Goal: Transaction & Acquisition: Purchase product/service

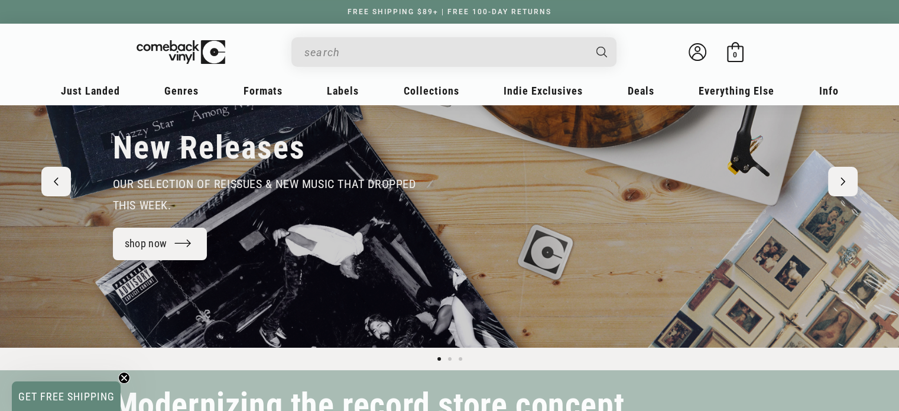
scroll to position [111, 0]
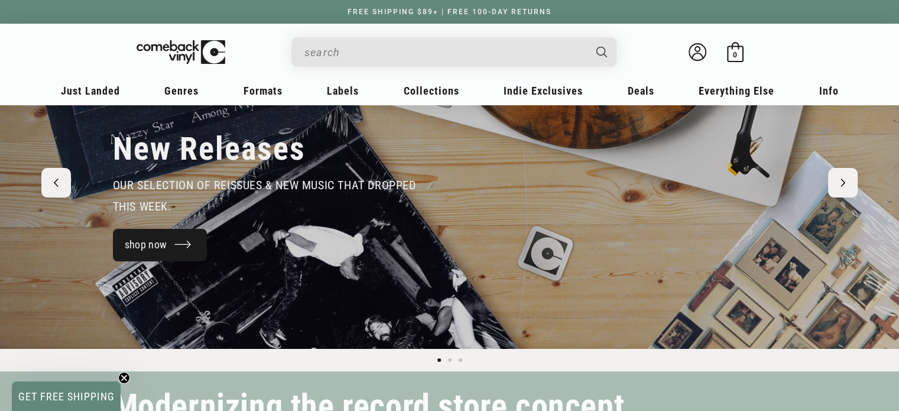
click at [160, 253] on link "shop now" at bounding box center [160, 245] width 95 height 32
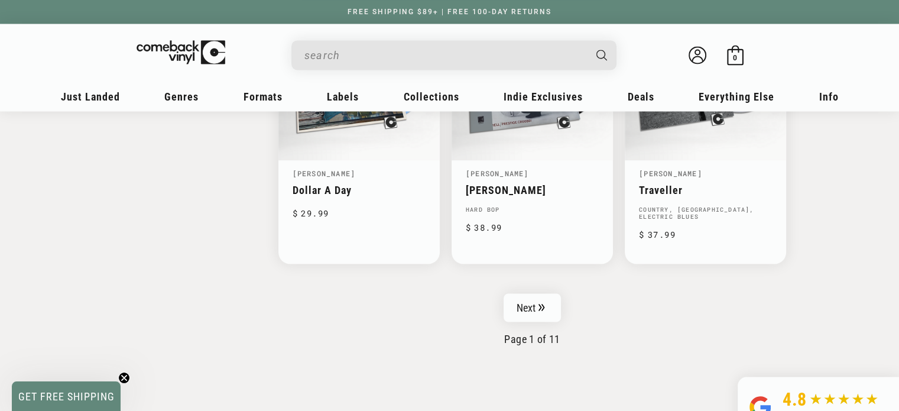
scroll to position [1946, 0]
